Goal: Check status: Check status

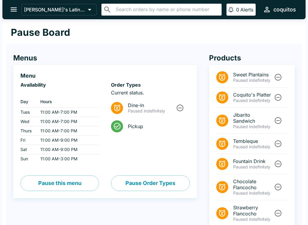
scroll to position [59, 0]
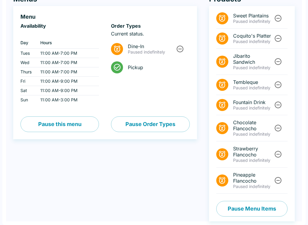
click at [264, 208] on button "Pause Menu Items" at bounding box center [251, 209] width 71 height 16
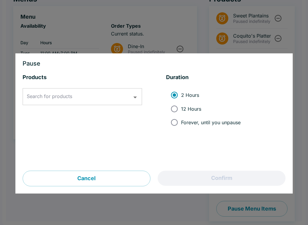
click at [120, 99] on input "Search for products" at bounding box center [77, 96] width 105 height 11
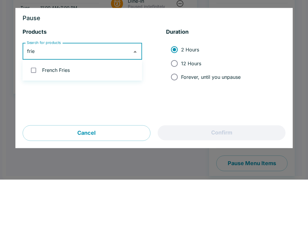
type input "fries"
click at [31, 109] on input "checkbox" at bounding box center [33, 115] width 12 height 12
checkbox input "true"
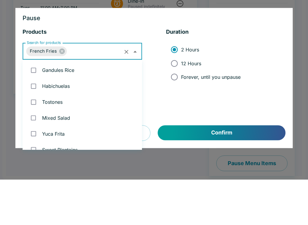
scroll to position [24, 0]
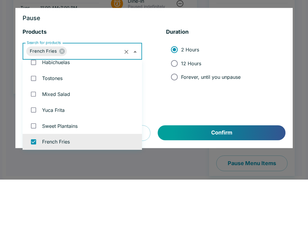
click at [174, 116] on input "Forever, until you unpause" at bounding box center [174, 123] width 14 height 14
radio input "true"
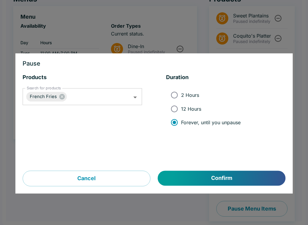
click at [241, 179] on button "Confirm" at bounding box center [221, 178] width 127 height 15
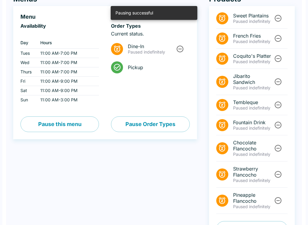
click at [277, 81] on icon "Unpause" at bounding box center [278, 81] width 8 height 8
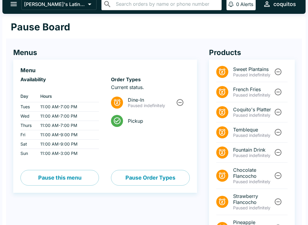
scroll to position [0, 0]
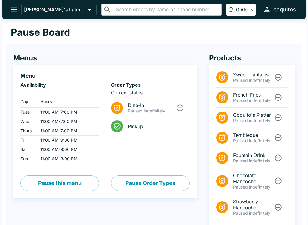
click at [15, 13] on icon "open drawer" at bounding box center [14, 9] width 8 height 8
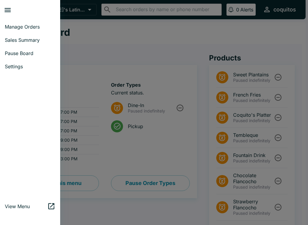
click at [31, 29] on span "Manage Orders" at bounding box center [30, 27] width 50 height 6
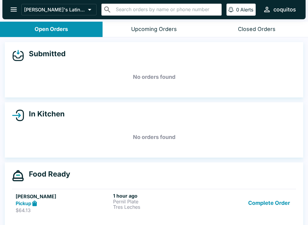
click at [151, 33] on button "Upcoming Orders" at bounding box center [153, 29] width 102 height 15
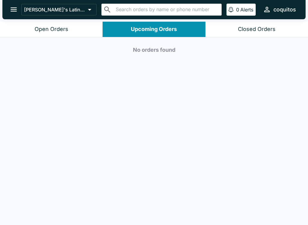
click at [260, 32] on div "Closed Orders" at bounding box center [257, 29] width 38 height 7
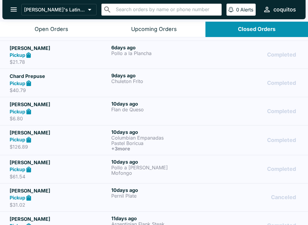
scroll to position [16, 0]
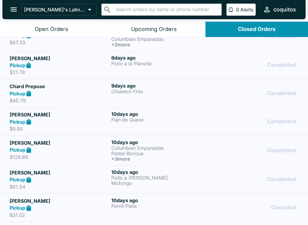
click at [99, 39] on p "$67.33" at bounding box center [59, 42] width 99 height 6
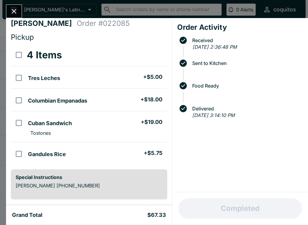
scroll to position [5, 0]
click at [17, 16] on button "Close" at bounding box center [13, 11] width 15 height 13
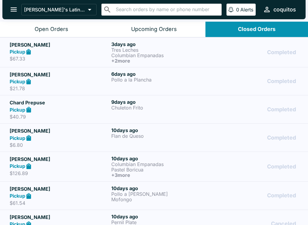
click at [41, 30] on div "Open Orders" at bounding box center [52, 29] width 34 height 7
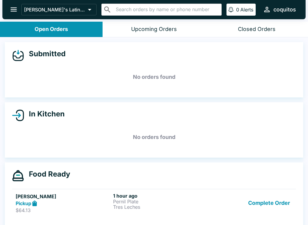
click at [27, 205] on strong "Pickup" at bounding box center [24, 203] width 16 height 6
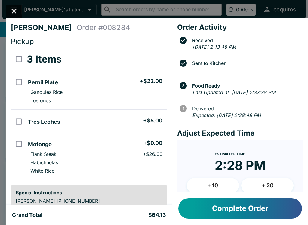
click at [14, 12] on icon "Close" at bounding box center [14, 11] width 5 height 5
